Goal: Task Accomplishment & Management: Manage account settings

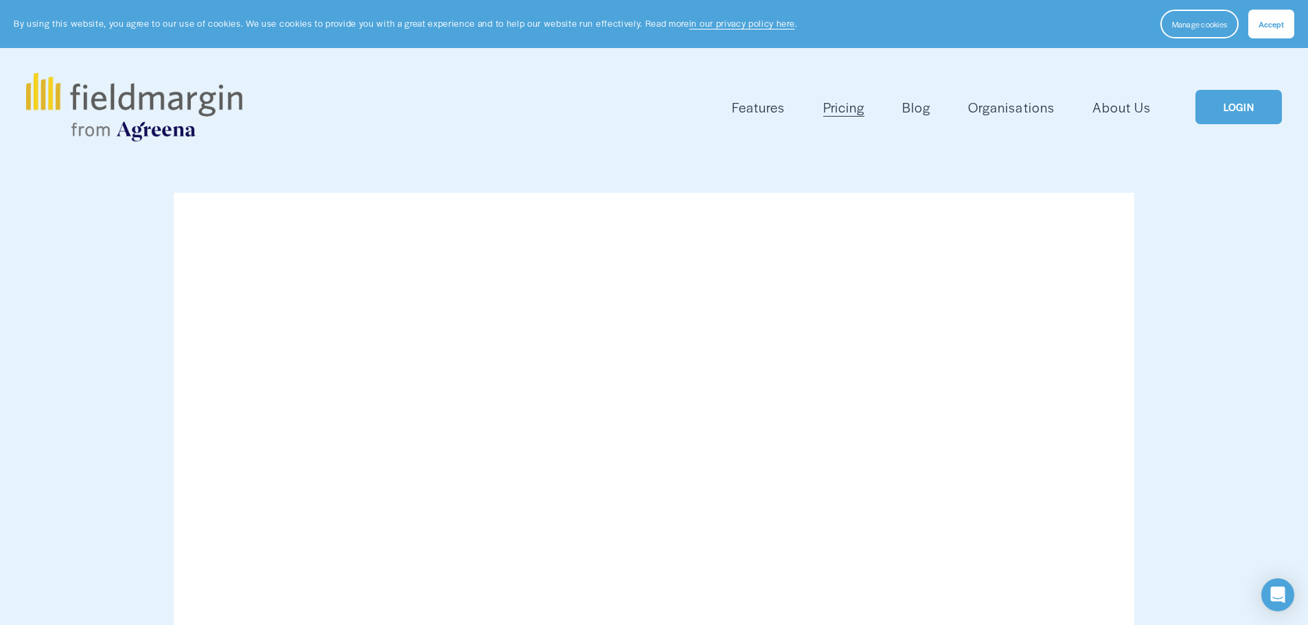
click at [1232, 109] on link "LOGIN" at bounding box center [1238, 107] width 86 height 35
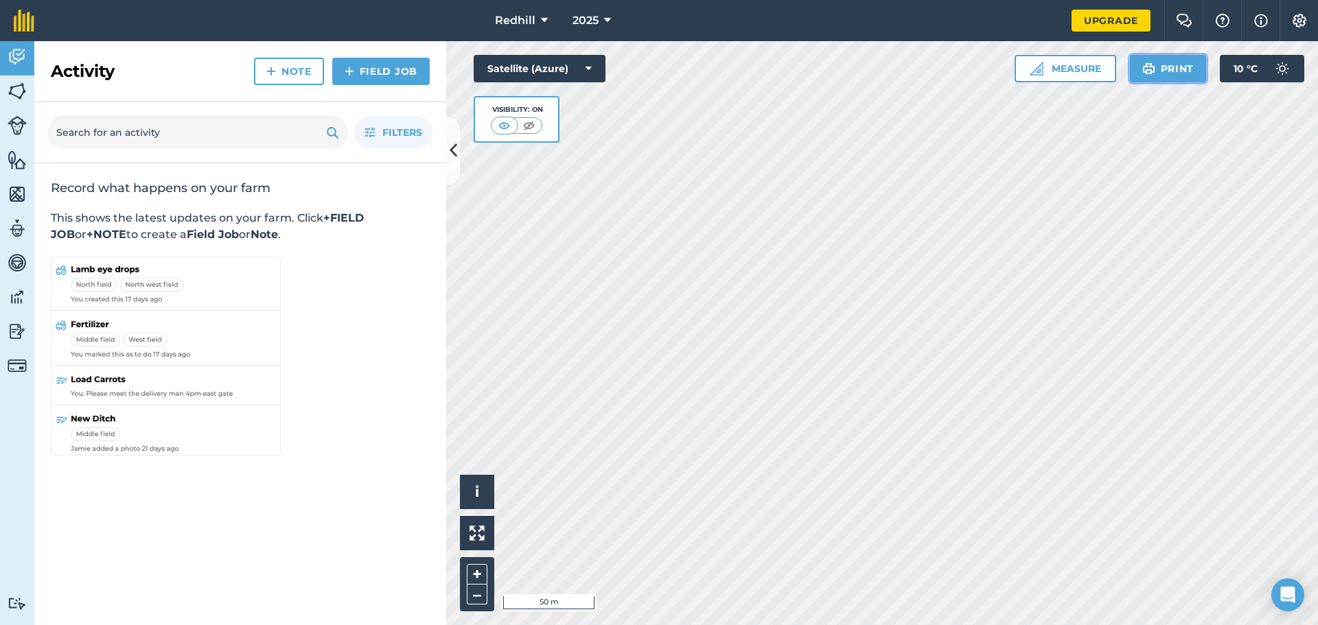
click at [1157, 69] on button "Print" at bounding box center [1168, 68] width 77 height 27
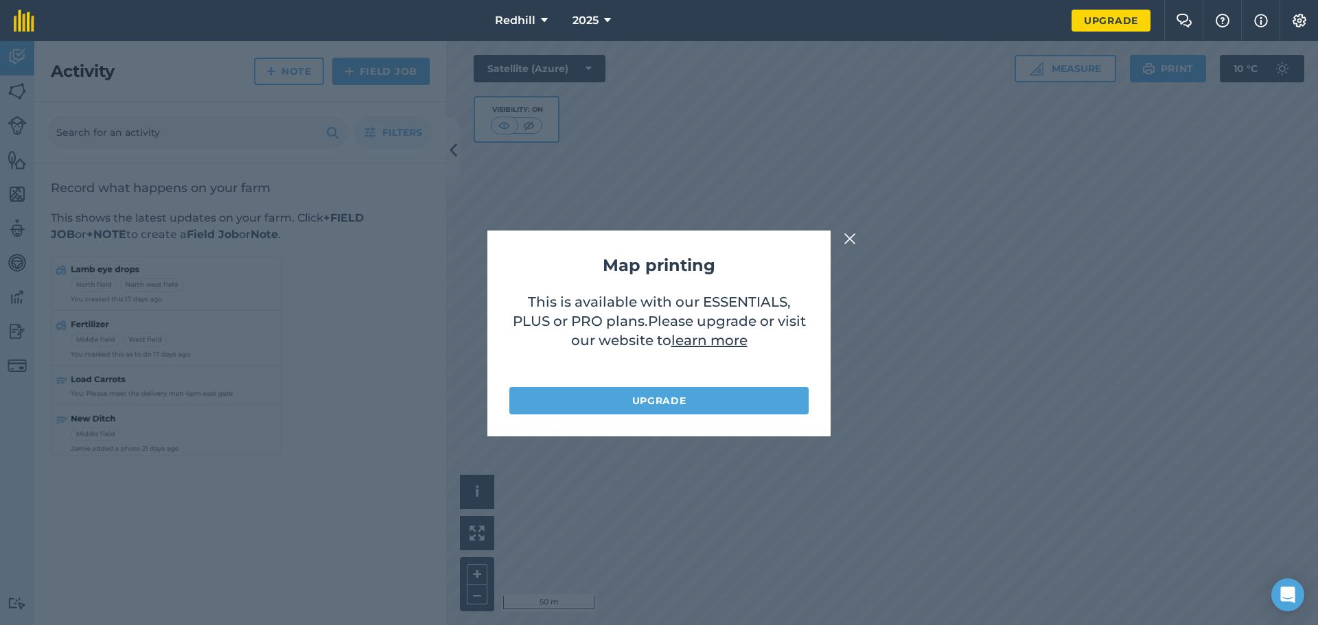
click at [849, 234] on img at bounding box center [850, 239] width 12 height 16
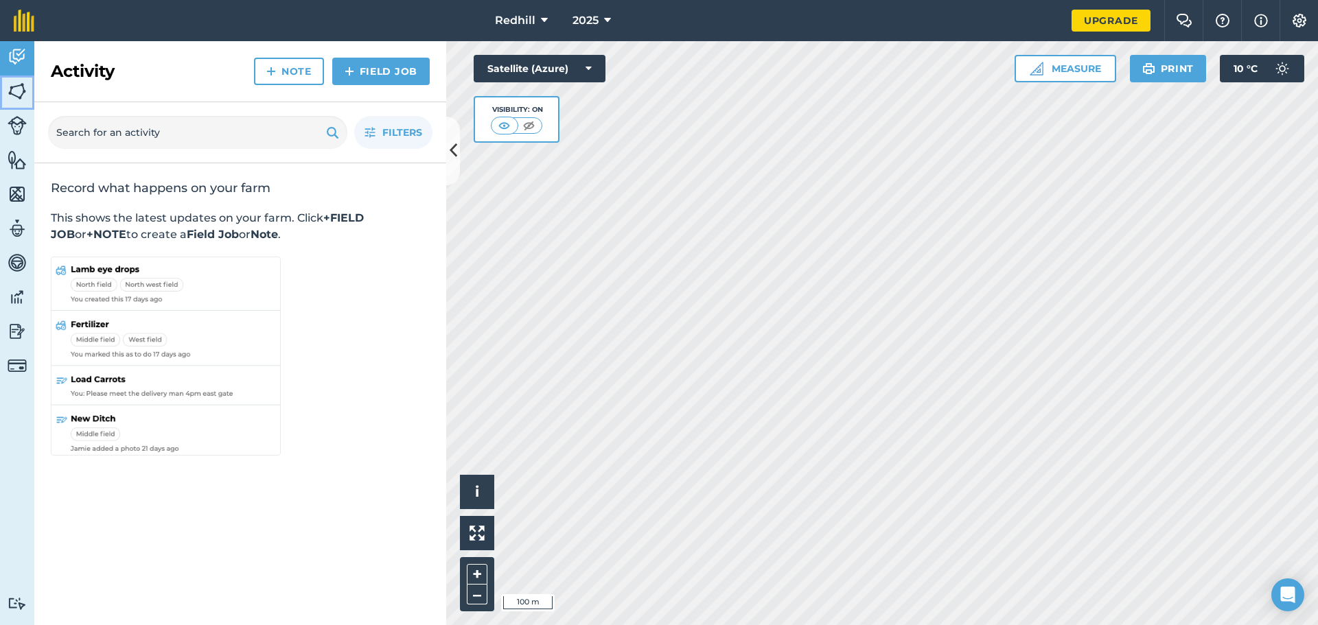
click at [22, 90] on img at bounding box center [17, 91] width 19 height 21
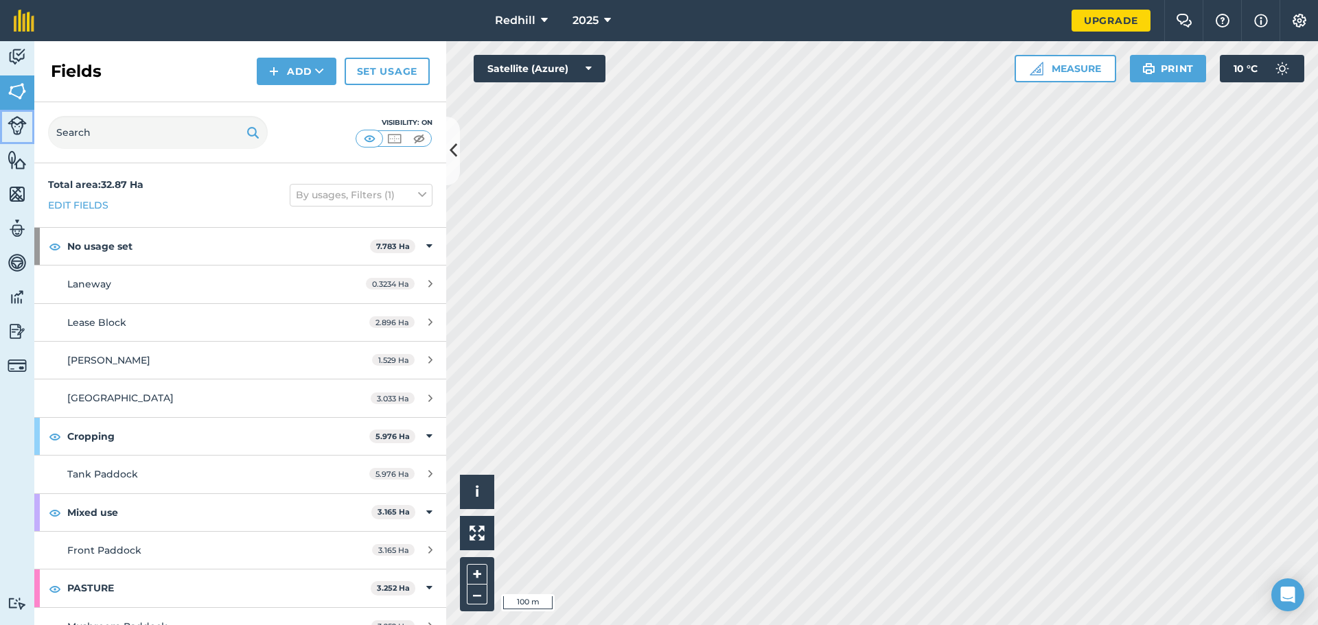
click at [19, 122] on img at bounding box center [17, 125] width 19 height 19
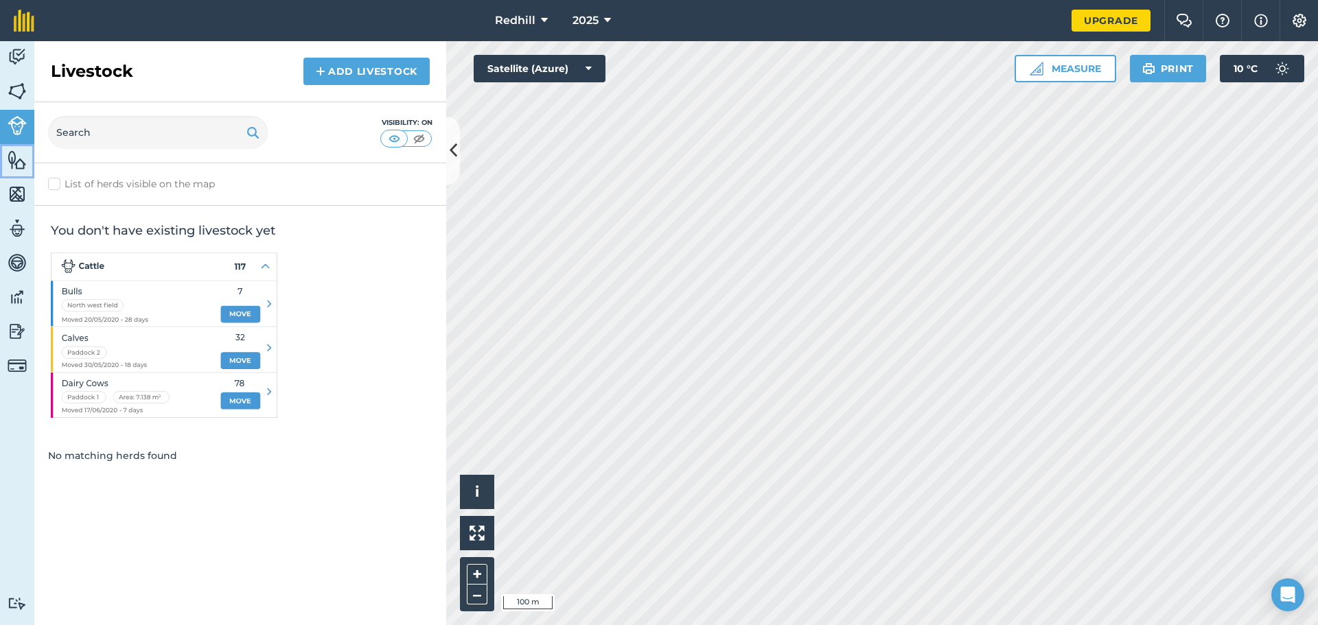
click at [16, 163] on img at bounding box center [17, 160] width 19 height 21
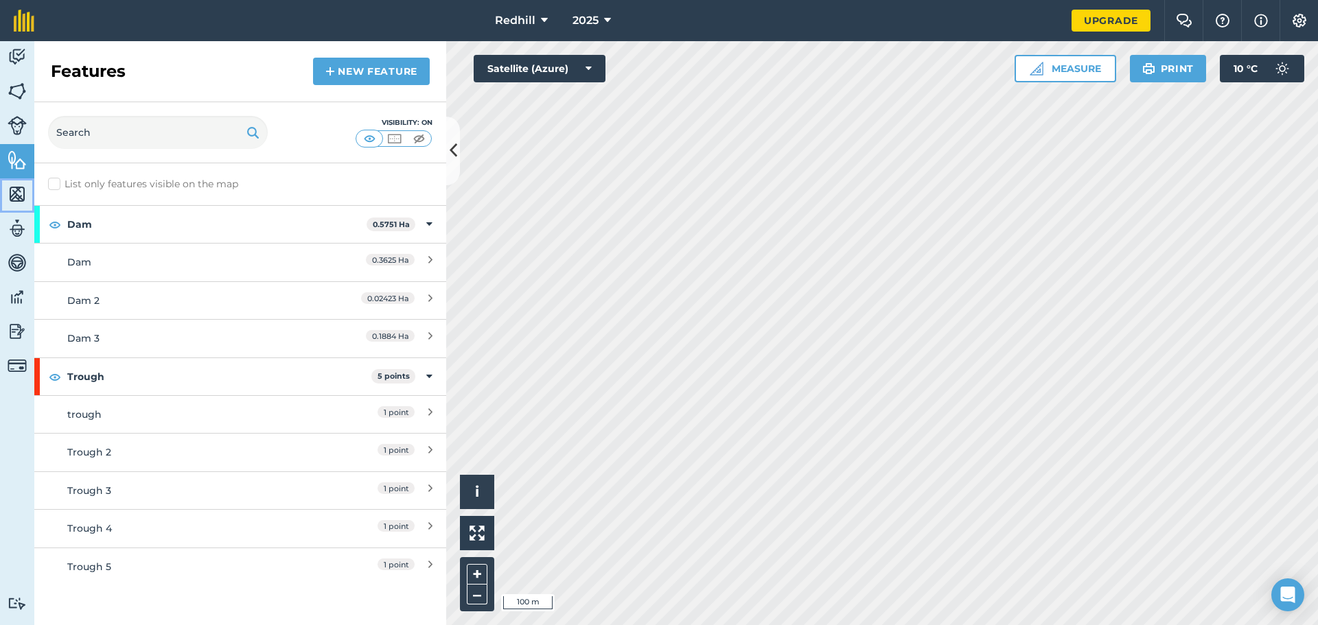
click at [12, 195] on img at bounding box center [17, 194] width 19 height 21
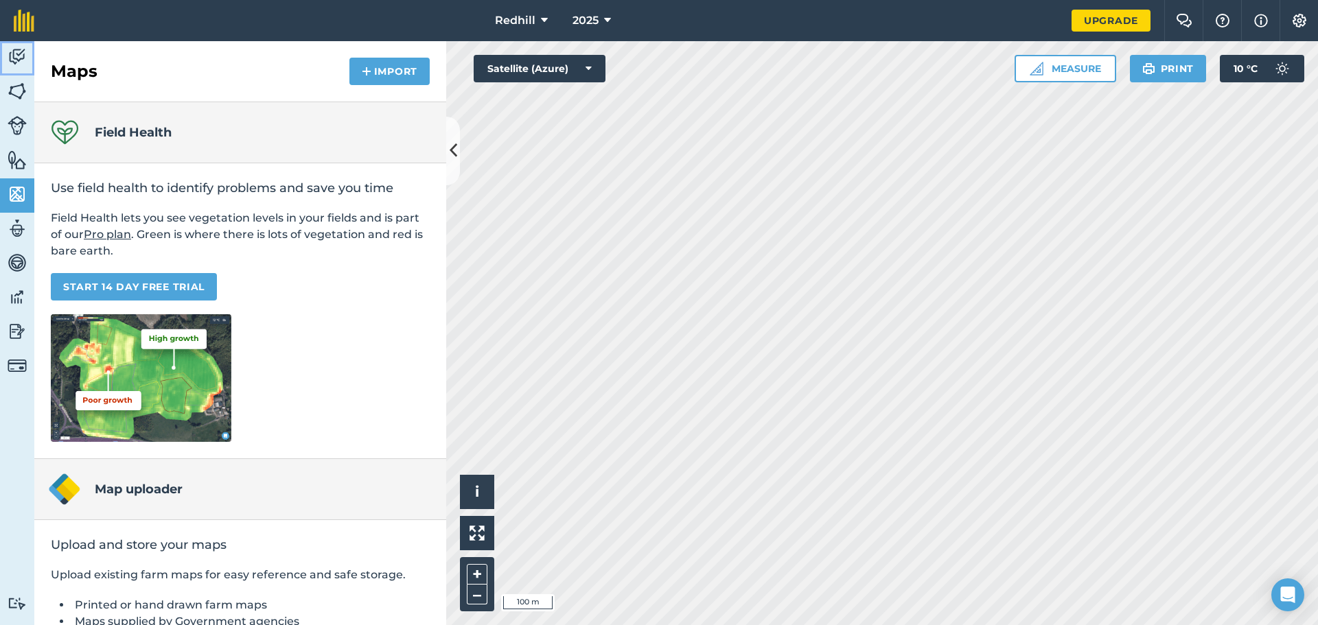
click at [17, 54] on img at bounding box center [17, 57] width 19 height 21
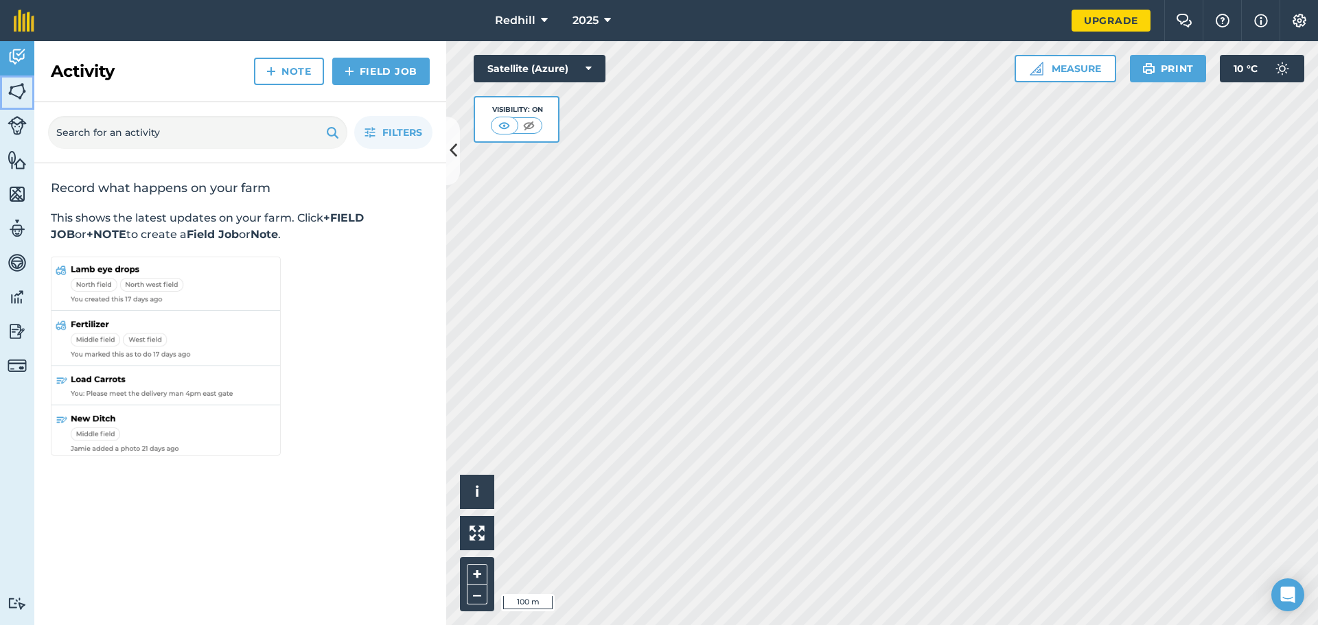
click at [19, 82] on img at bounding box center [17, 91] width 19 height 21
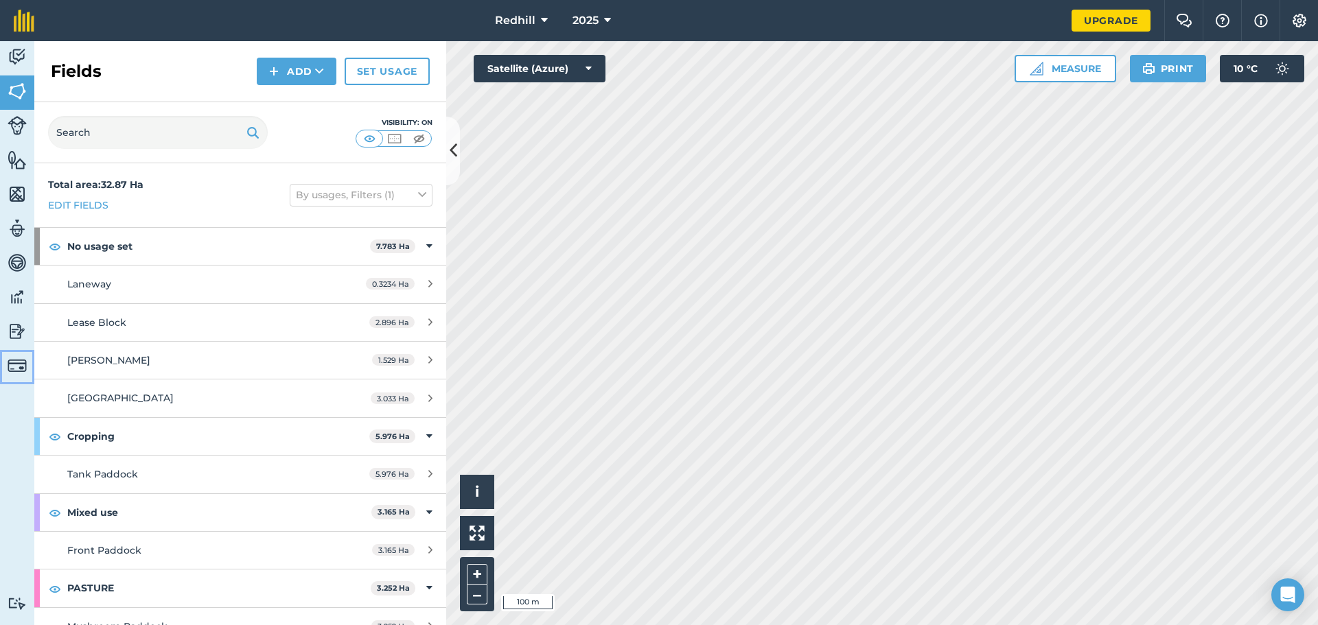
click at [16, 365] on img at bounding box center [17, 365] width 19 height 19
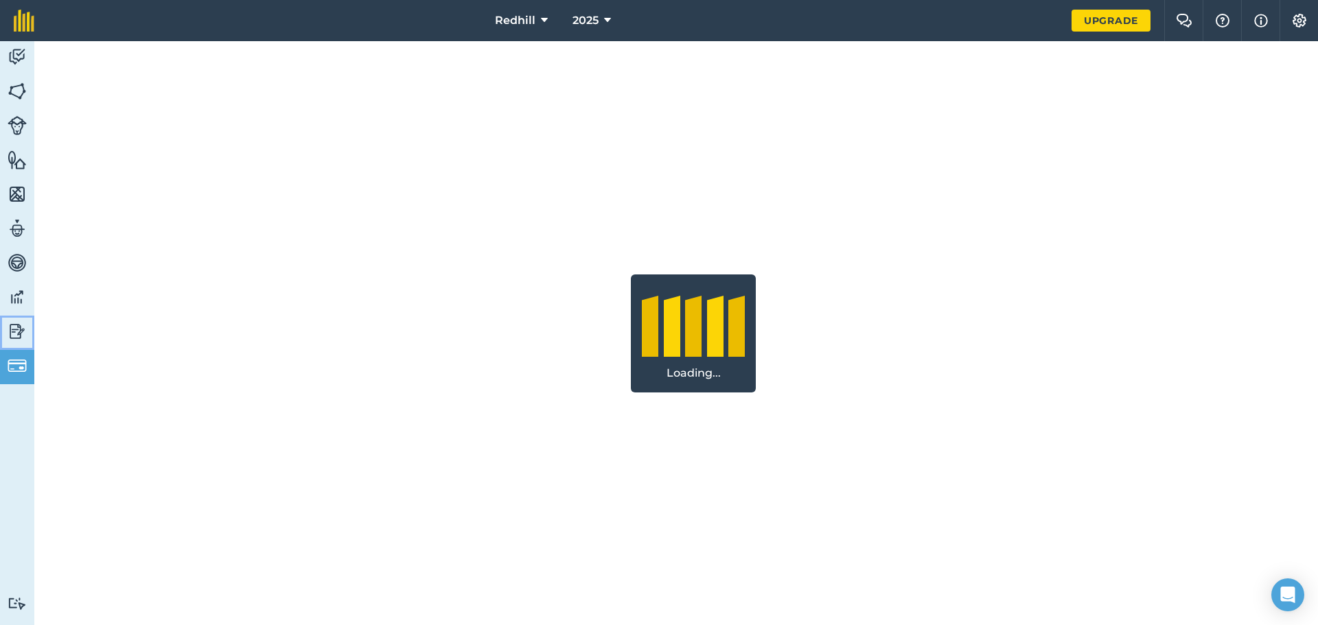
click at [8, 321] on link "Reporting" at bounding box center [17, 333] width 34 height 34
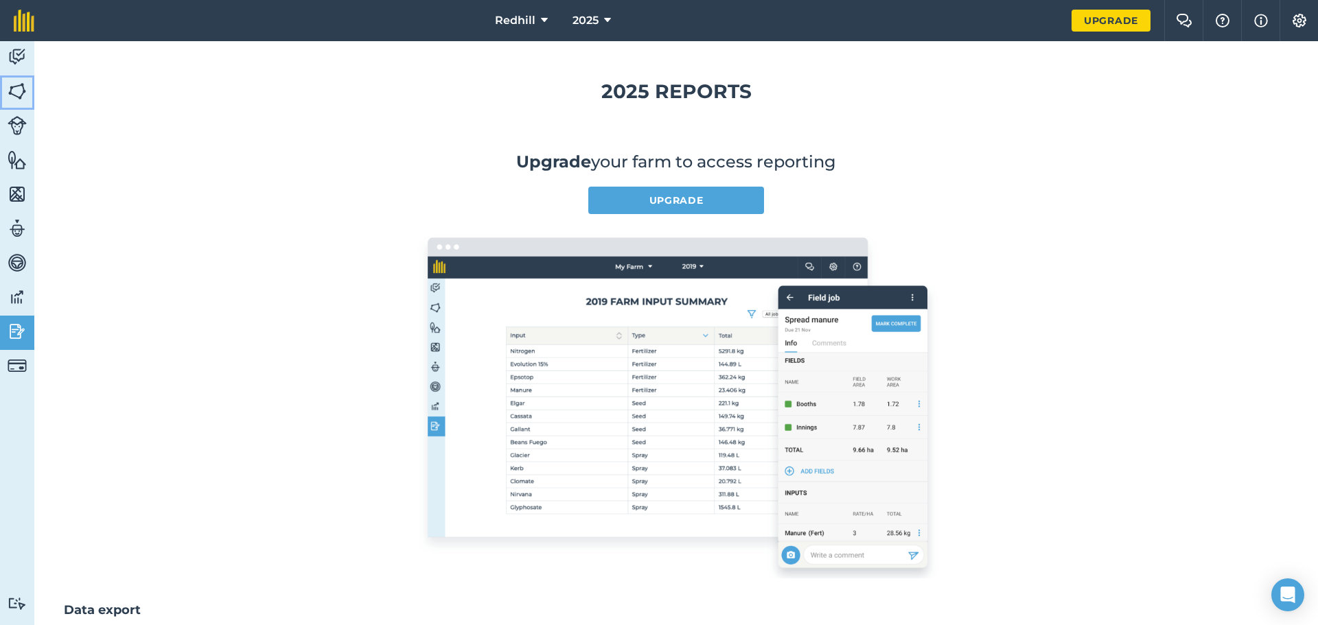
click at [16, 88] on img at bounding box center [17, 91] width 19 height 21
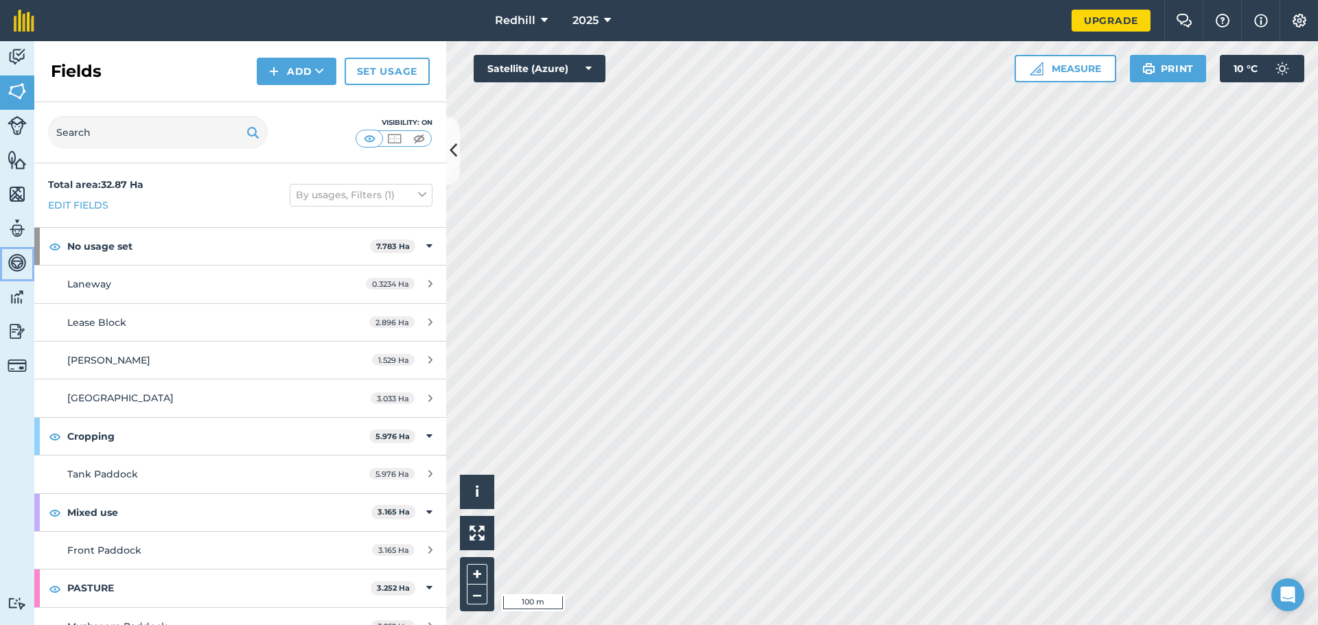
click at [16, 259] on img at bounding box center [17, 263] width 19 height 21
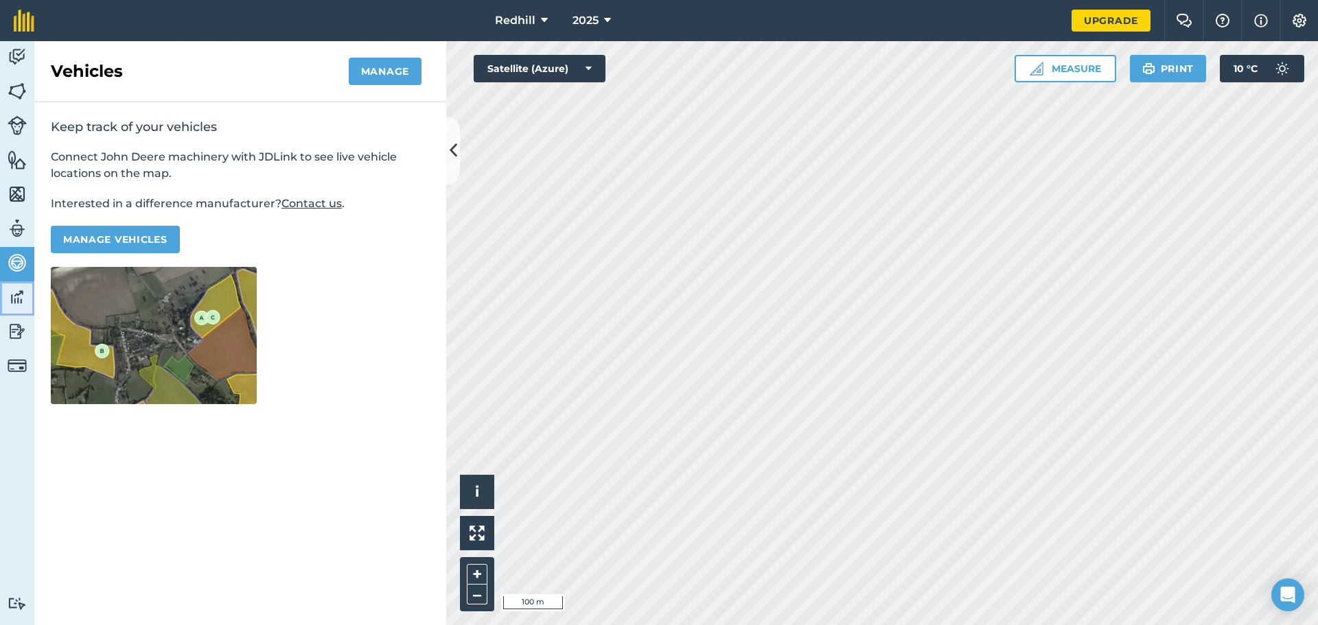
click at [14, 297] on img at bounding box center [17, 297] width 19 height 21
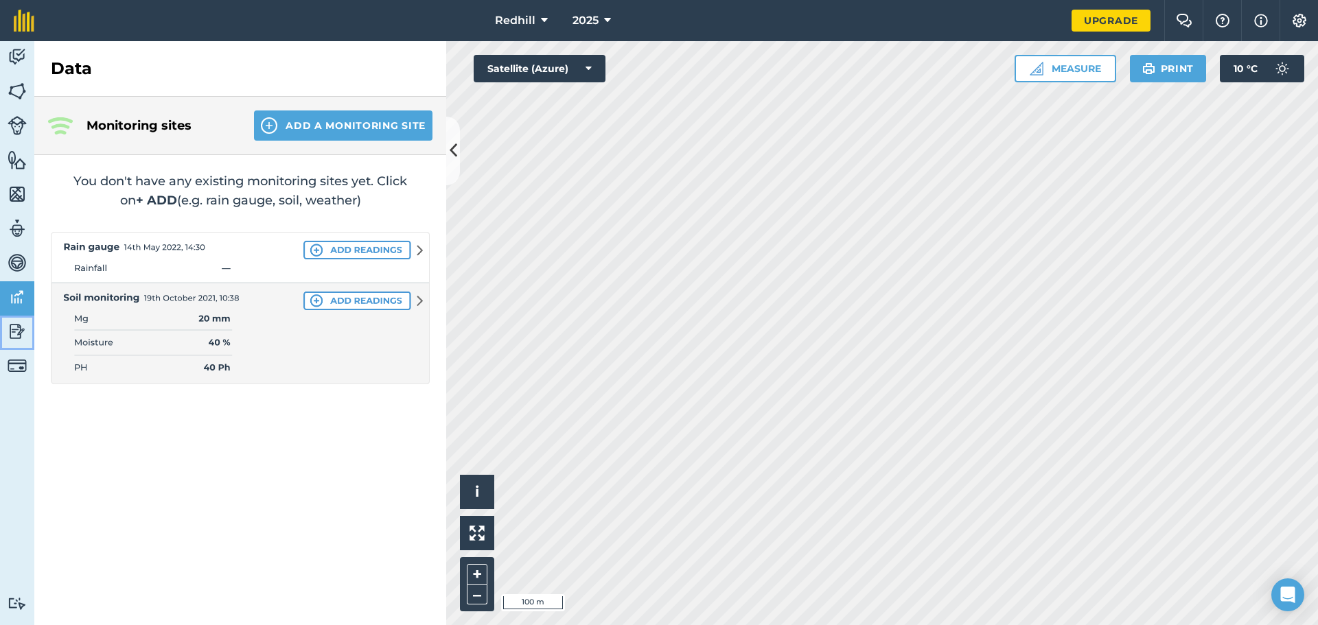
click at [12, 331] on img at bounding box center [17, 331] width 19 height 21
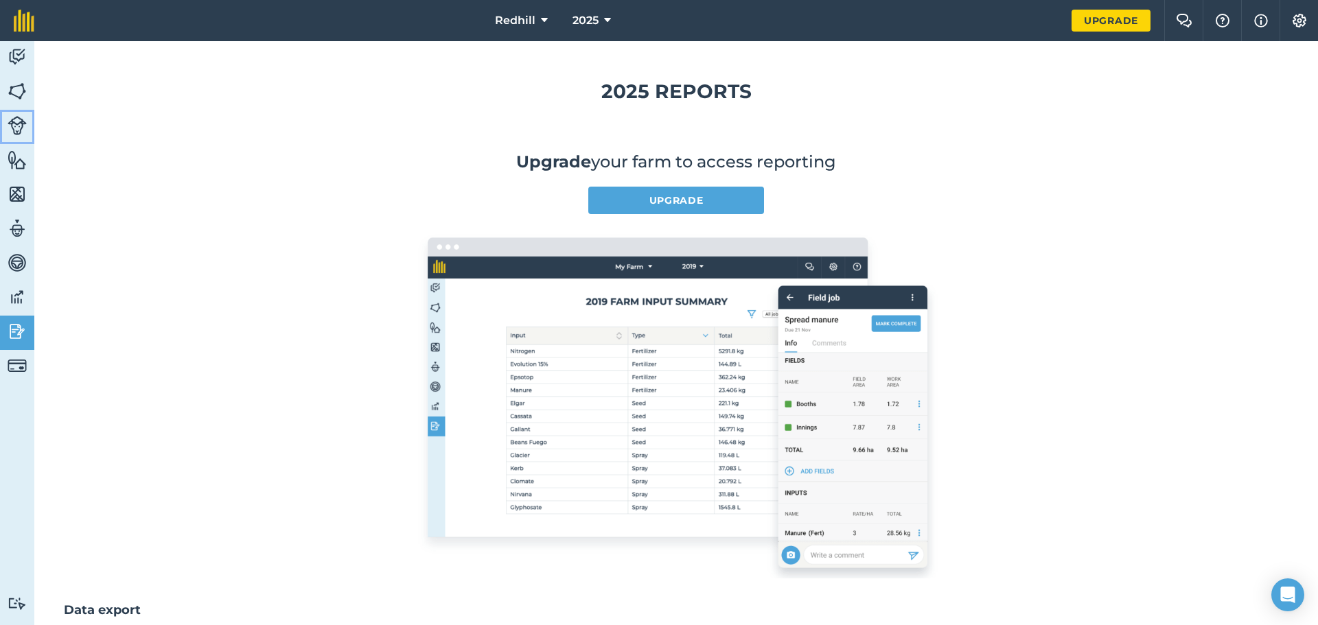
click at [16, 124] on img at bounding box center [17, 125] width 19 height 19
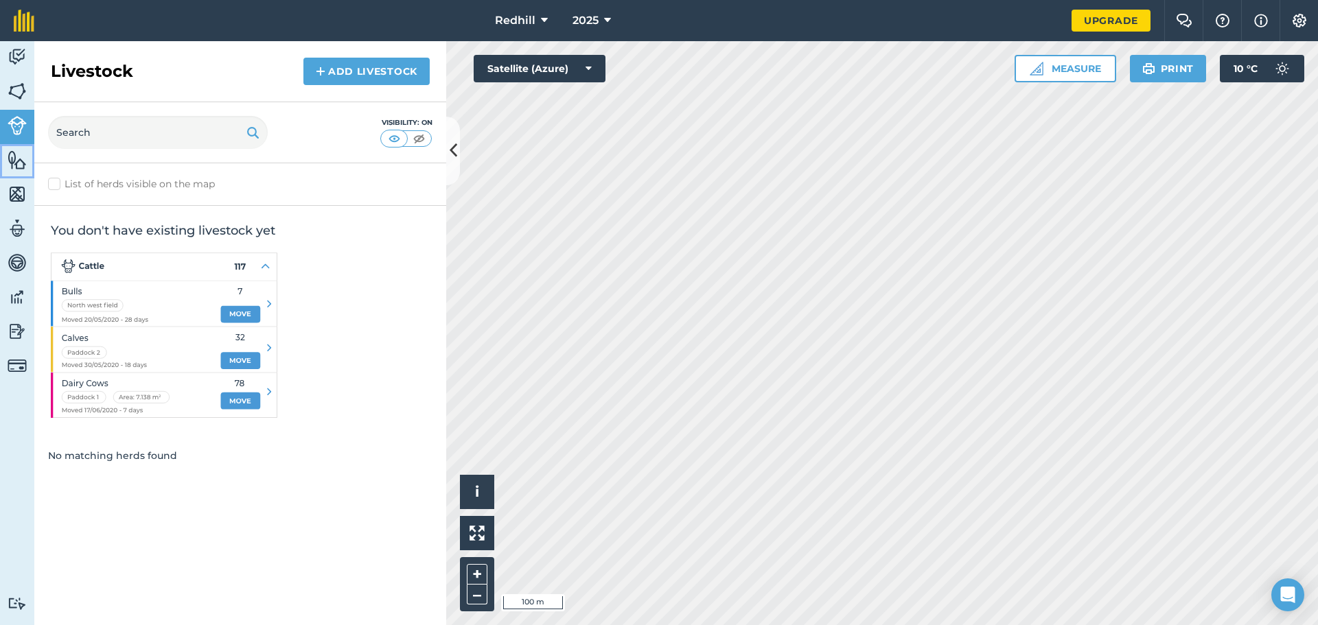
click at [17, 165] on img at bounding box center [17, 160] width 19 height 21
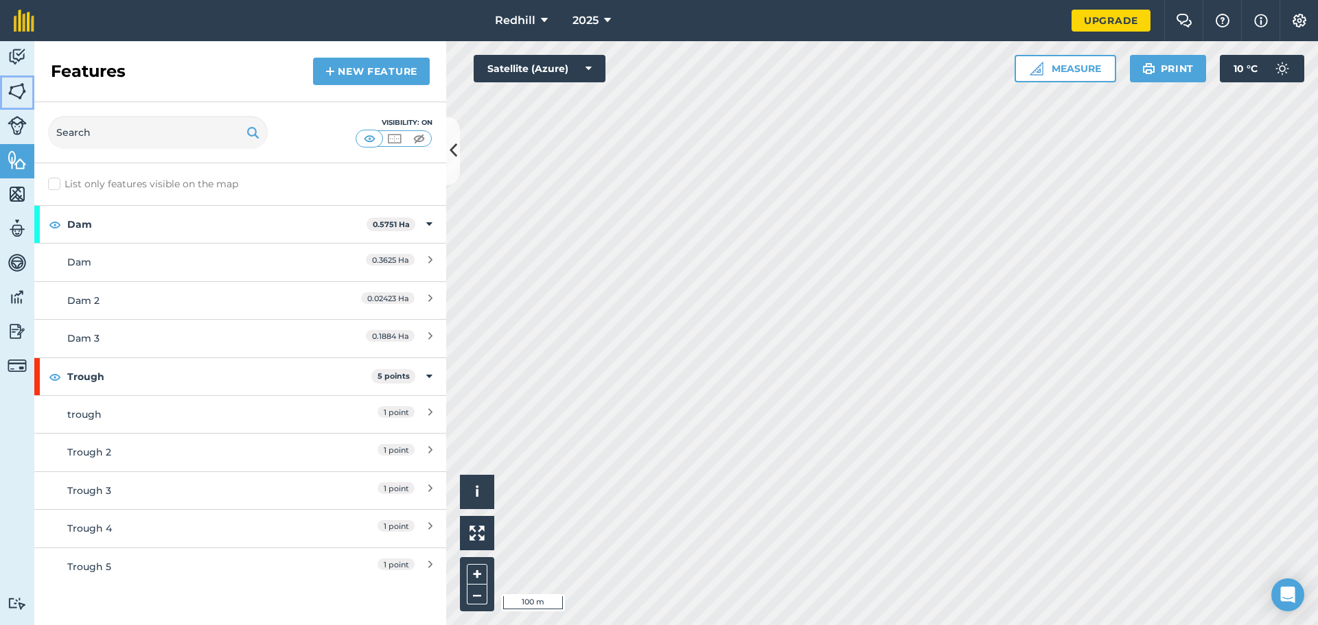
click at [14, 91] on img at bounding box center [17, 91] width 19 height 21
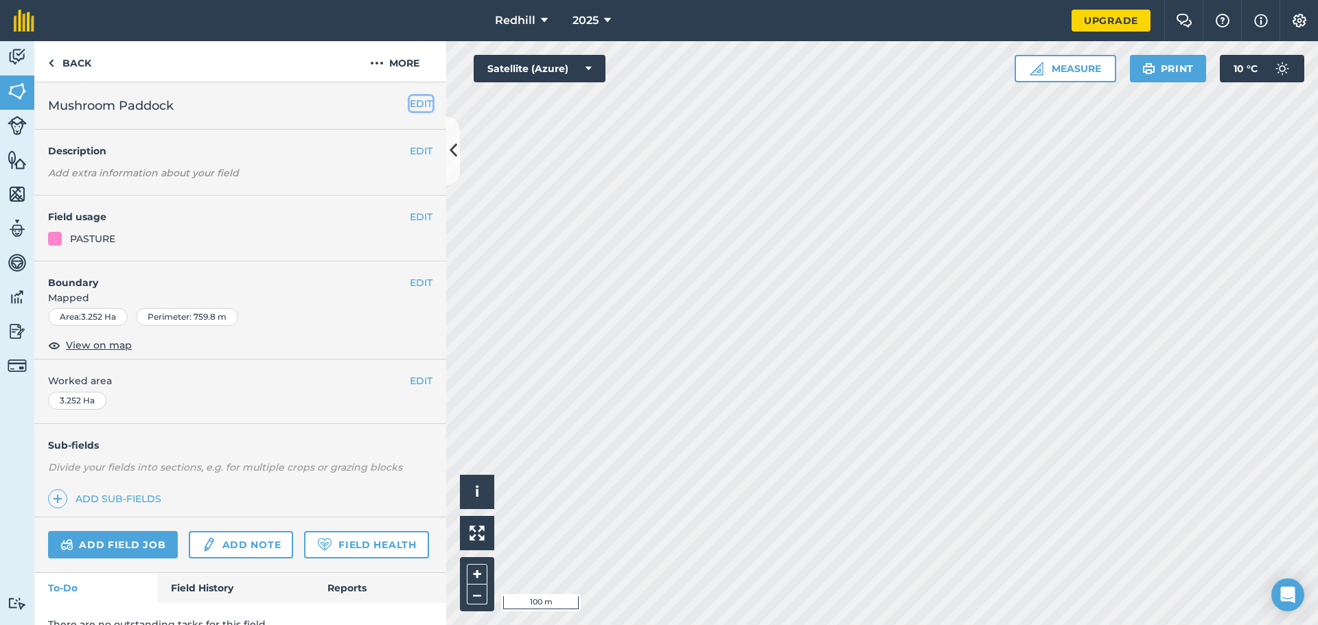
click at [410, 104] on button "EDIT" at bounding box center [421, 103] width 23 height 15
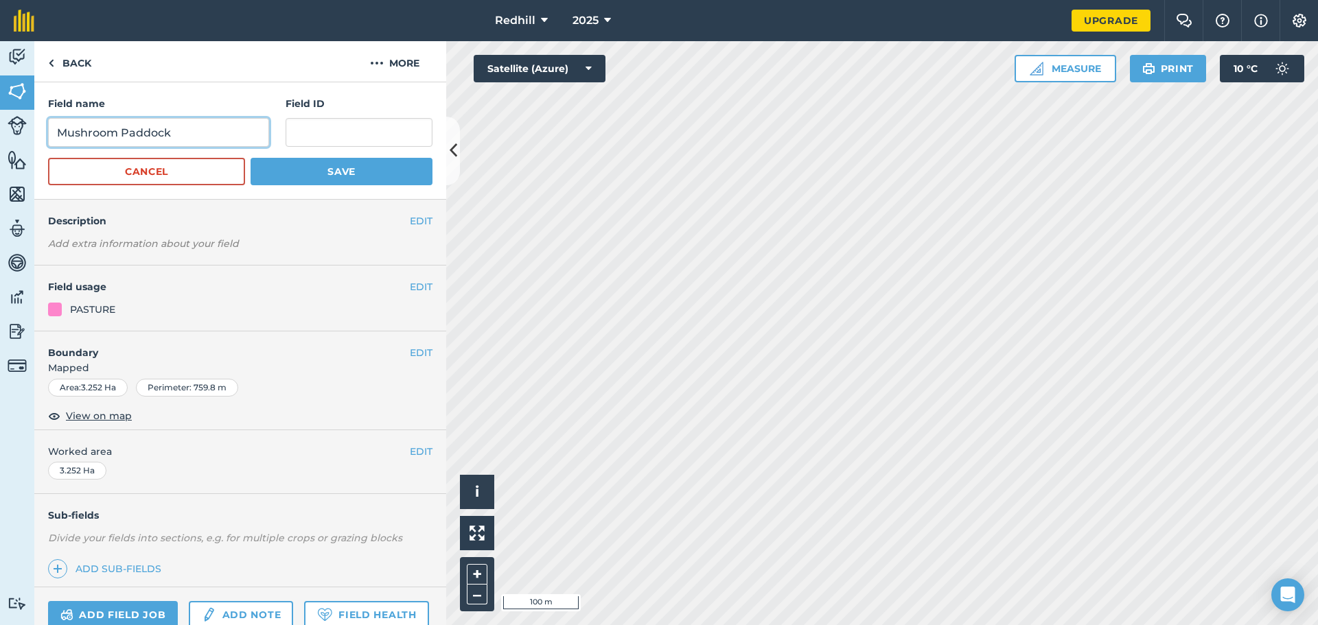
click at [86, 131] on input "Mushroom Paddock" at bounding box center [158, 132] width 221 height 29
type input "M/room Paddock"
click at [279, 167] on button "Save" at bounding box center [342, 171] width 182 height 27
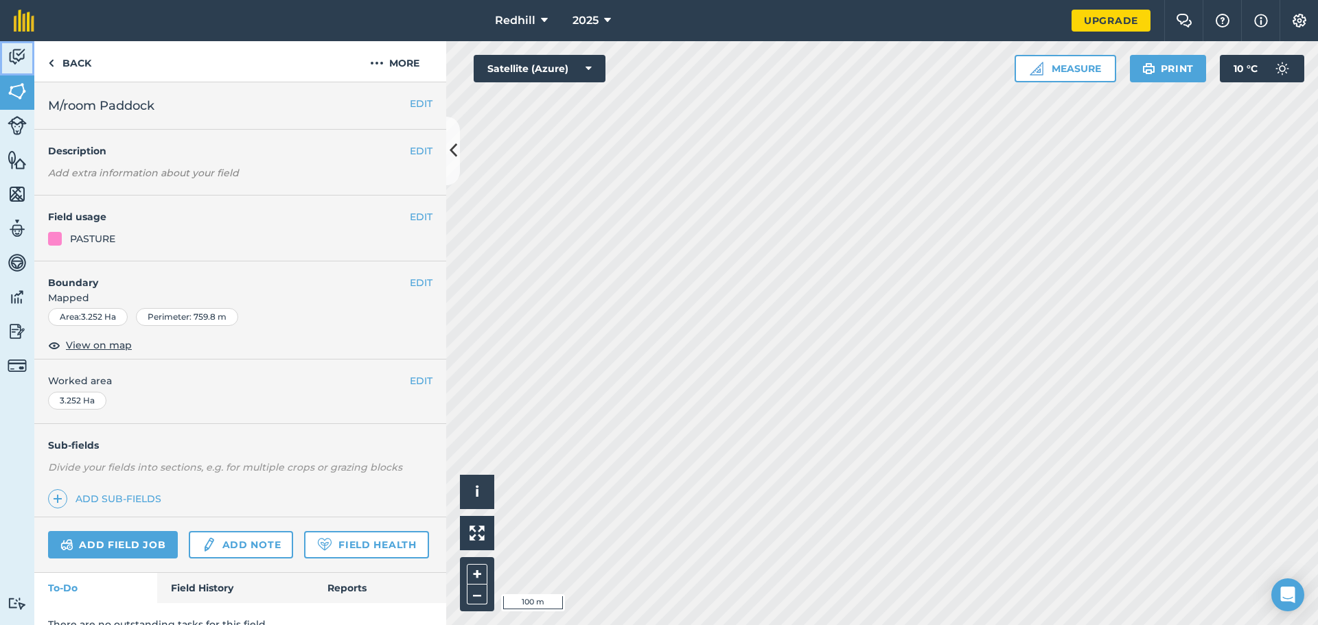
click at [21, 54] on img at bounding box center [17, 57] width 19 height 21
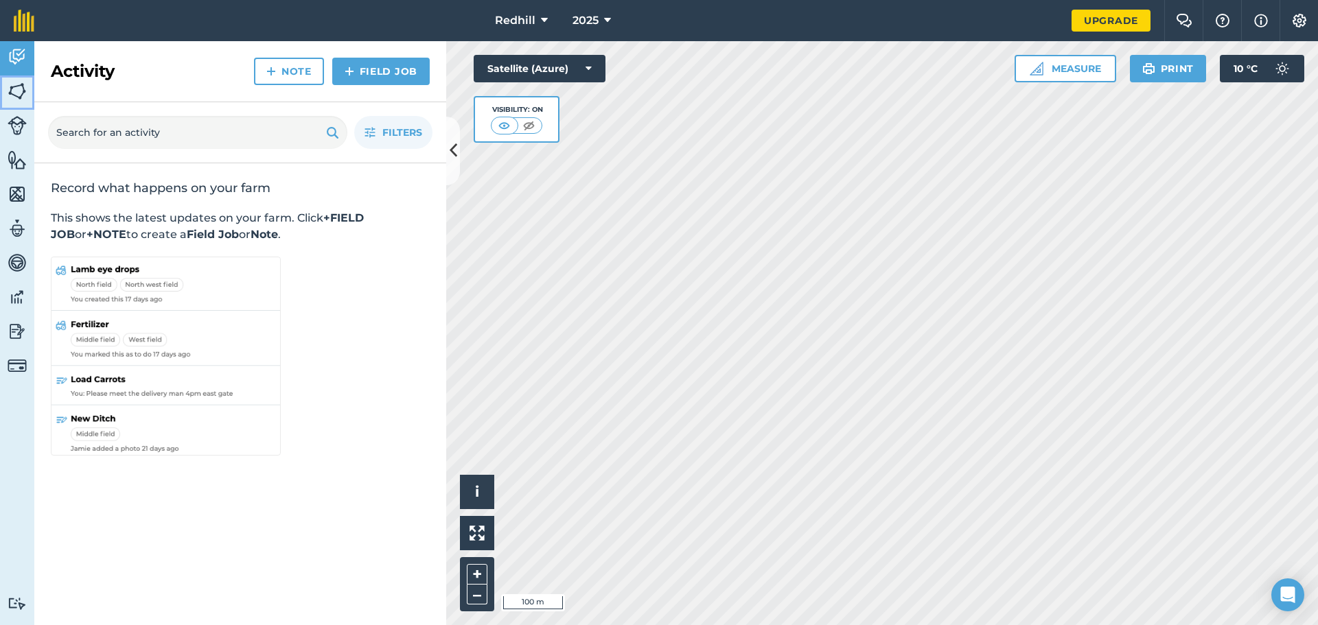
click at [17, 86] on img at bounding box center [17, 91] width 19 height 21
